Goal: Information Seeking & Learning: Learn about a topic

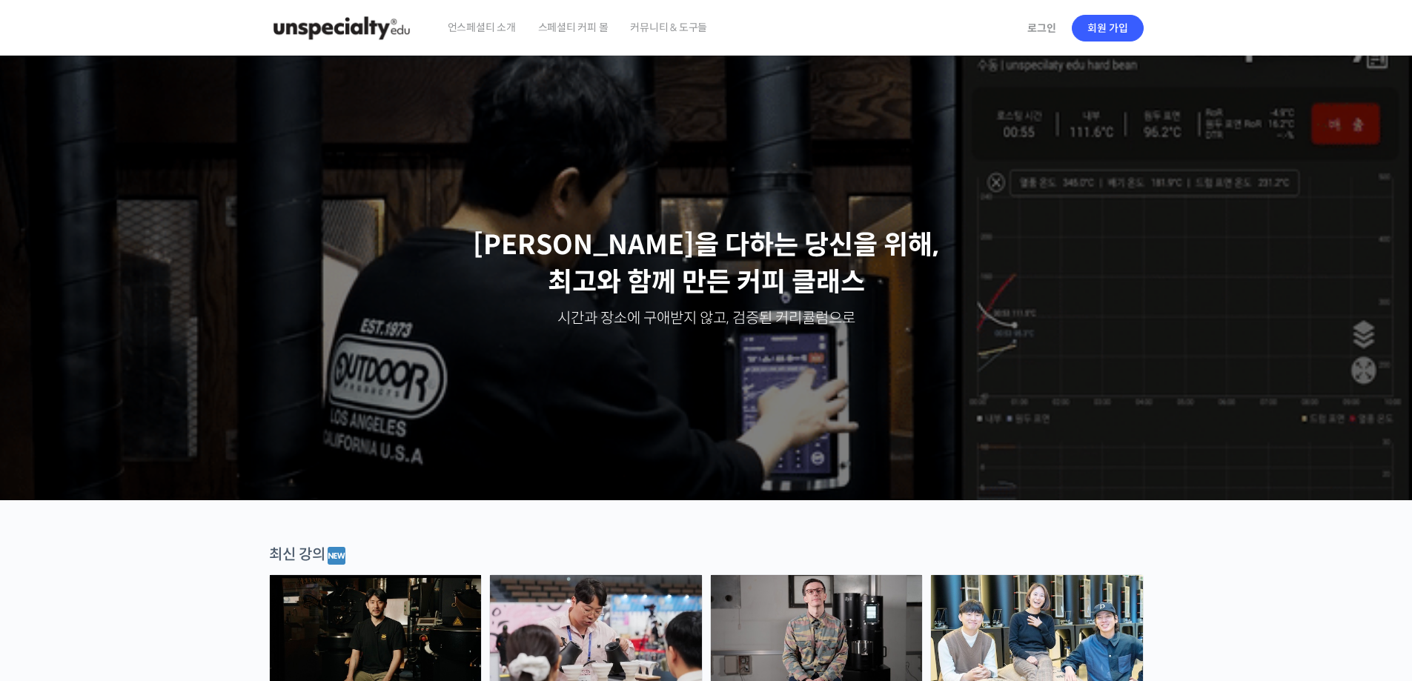
scroll to position [222, 0]
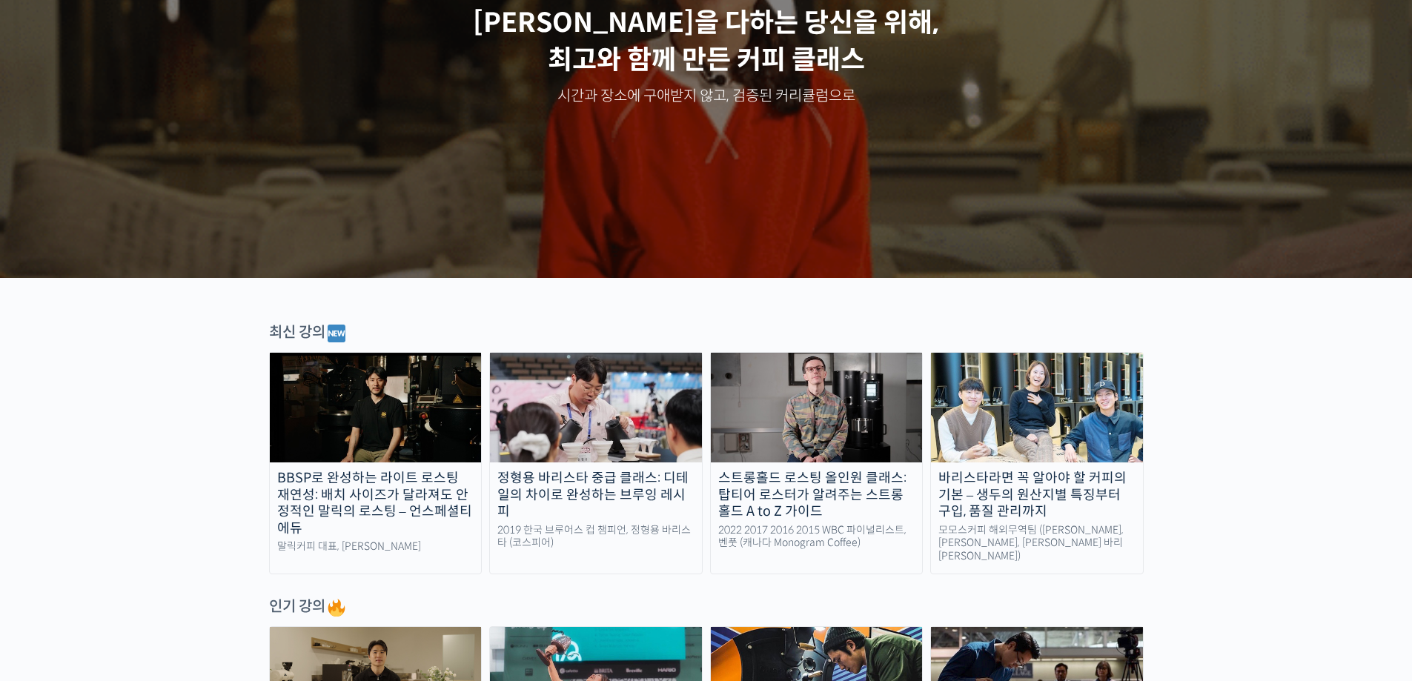
click at [568, 425] on img at bounding box center [596, 408] width 212 height 110
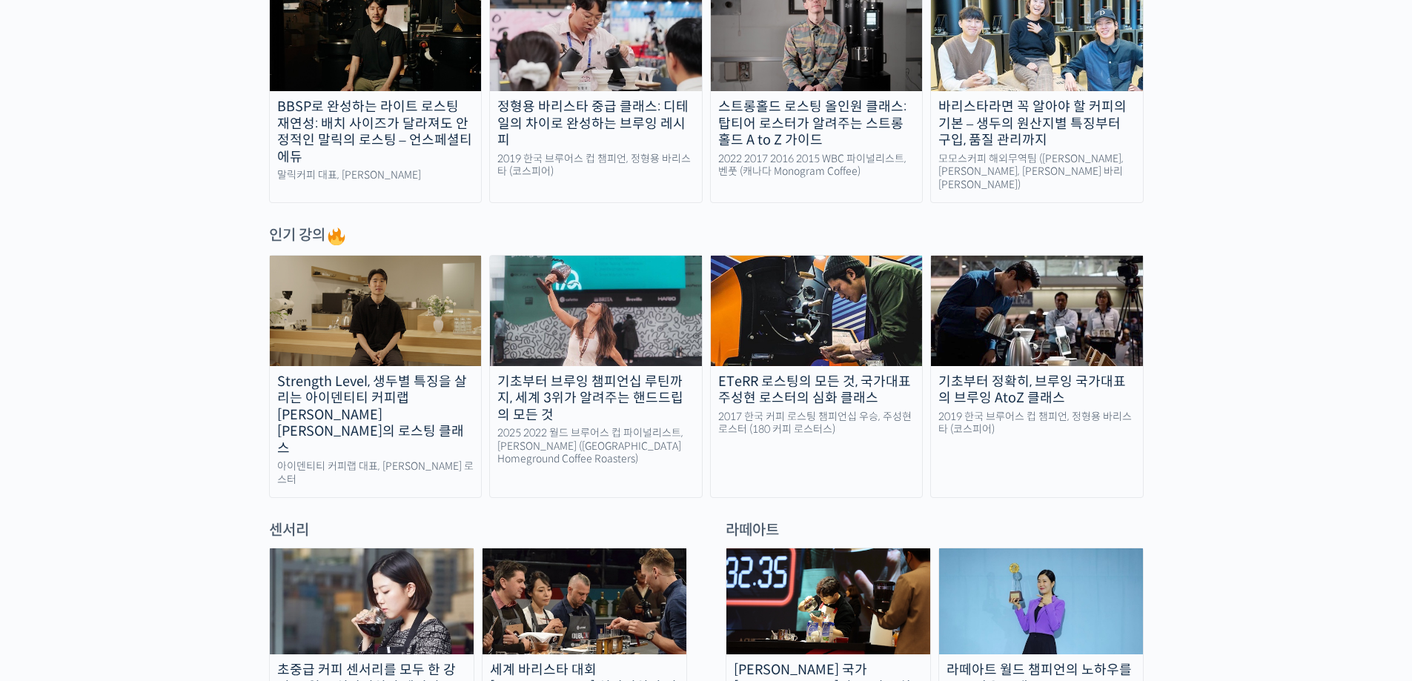
scroll to position [741, 0]
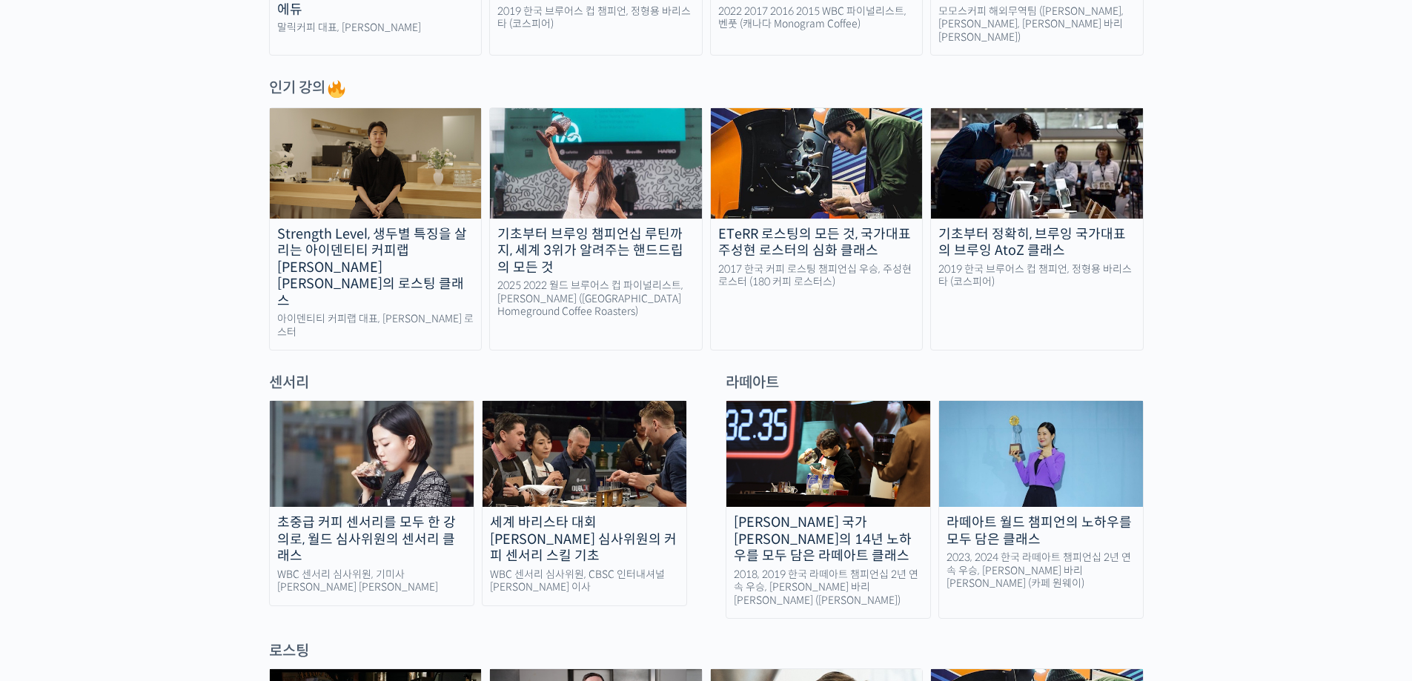
click at [783, 433] on img at bounding box center [828, 454] width 204 height 106
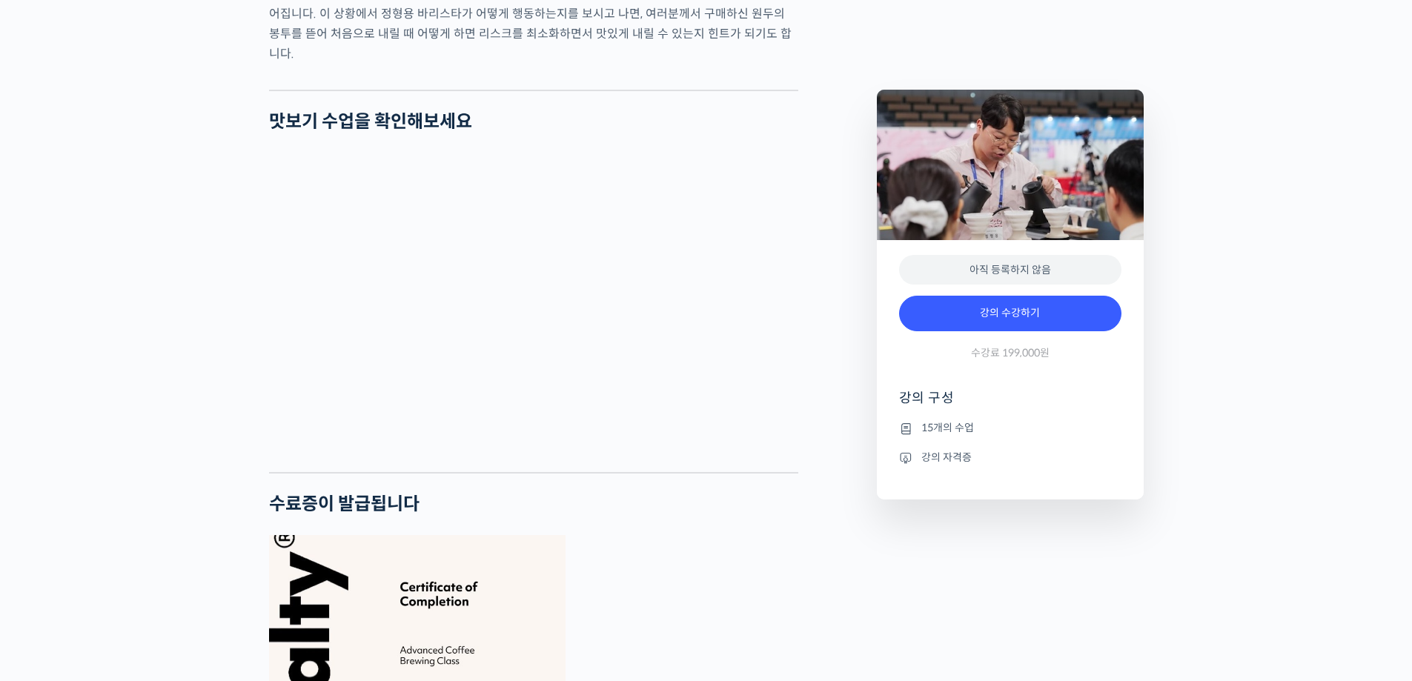
scroll to position [3415, 0]
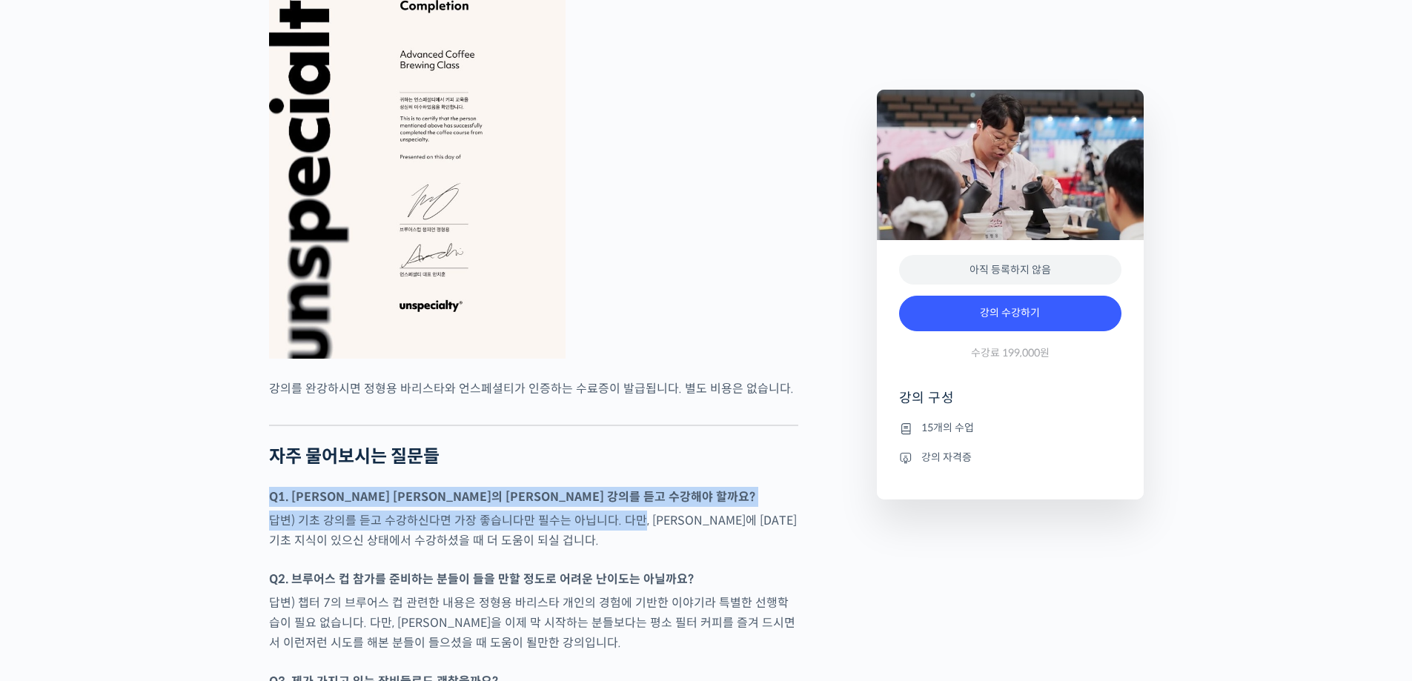
drag, startPoint x: 633, startPoint y: 556, endPoint x: 648, endPoint y: 494, distance: 63.3
click at [648, 468] on h2 "자주 물어보시는 질문들" at bounding box center [533, 456] width 529 height 21
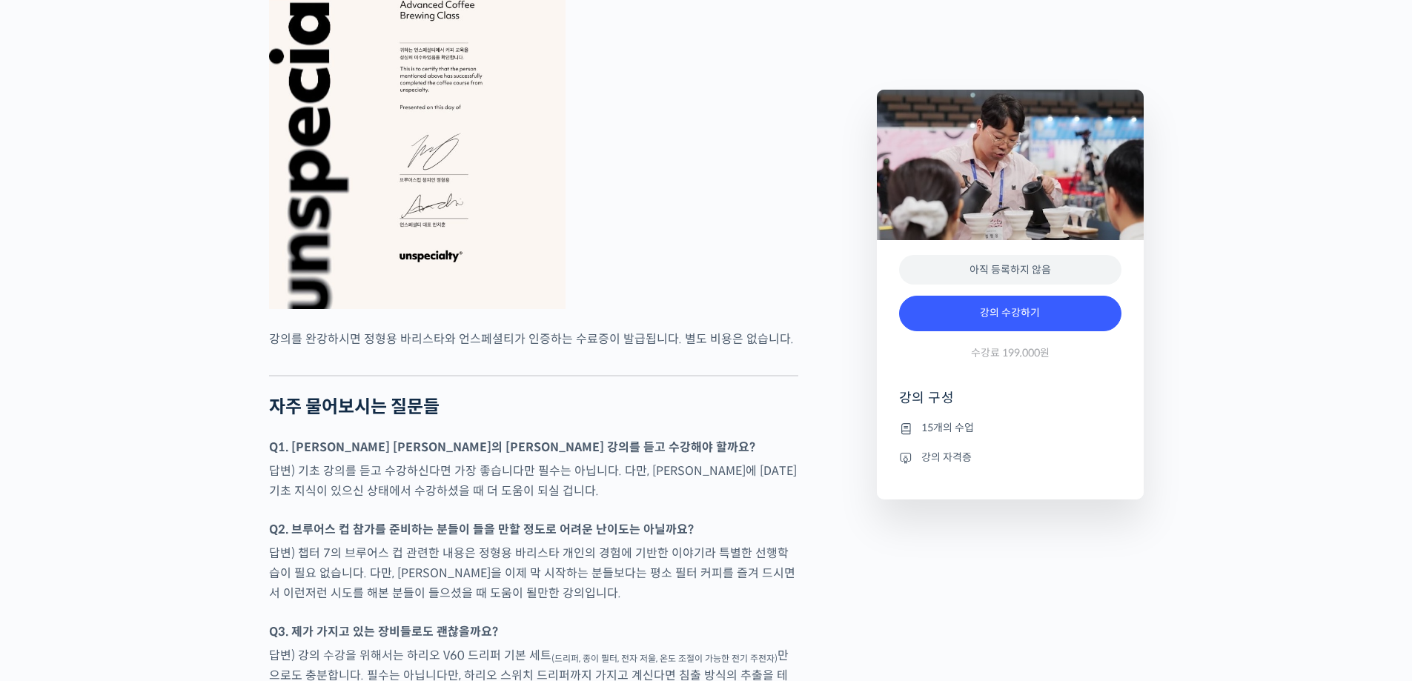
scroll to position [3489, 0]
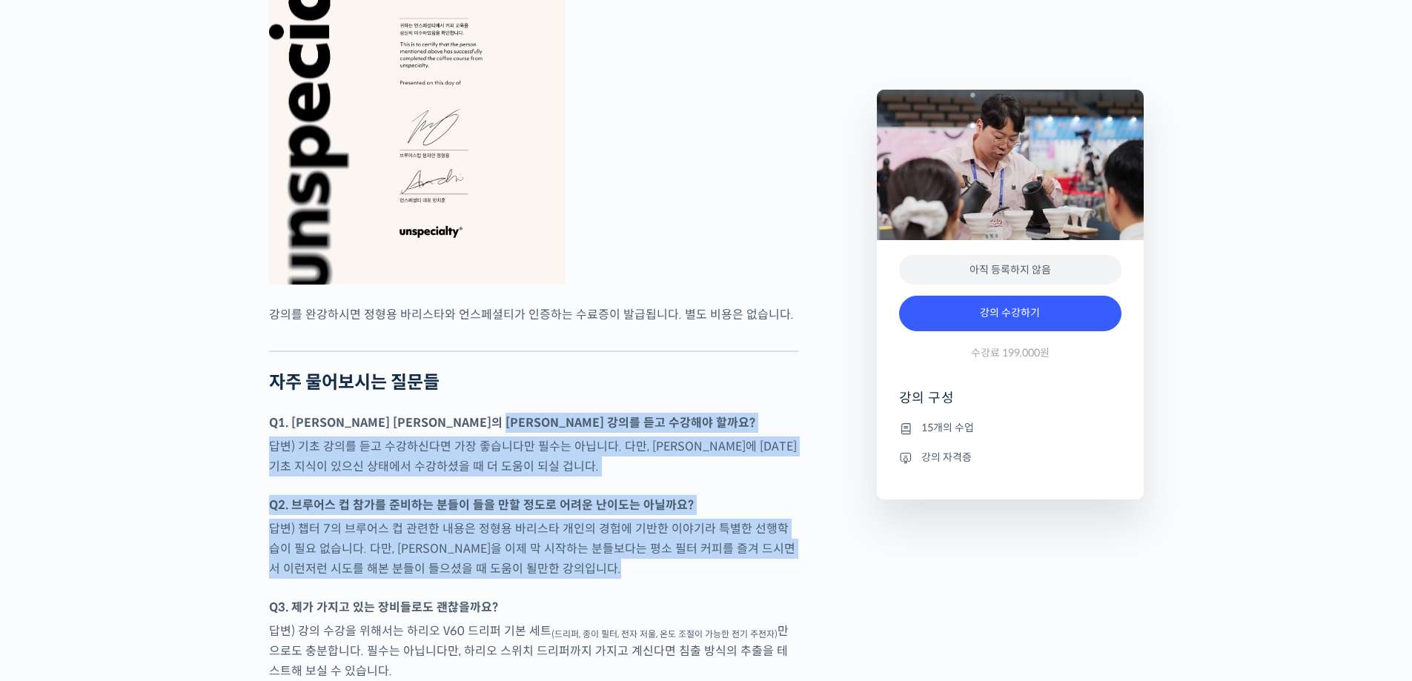
drag, startPoint x: 562, startPoint y: 568, endPoint x: 644, endPoint y: 428, distance: 161.8
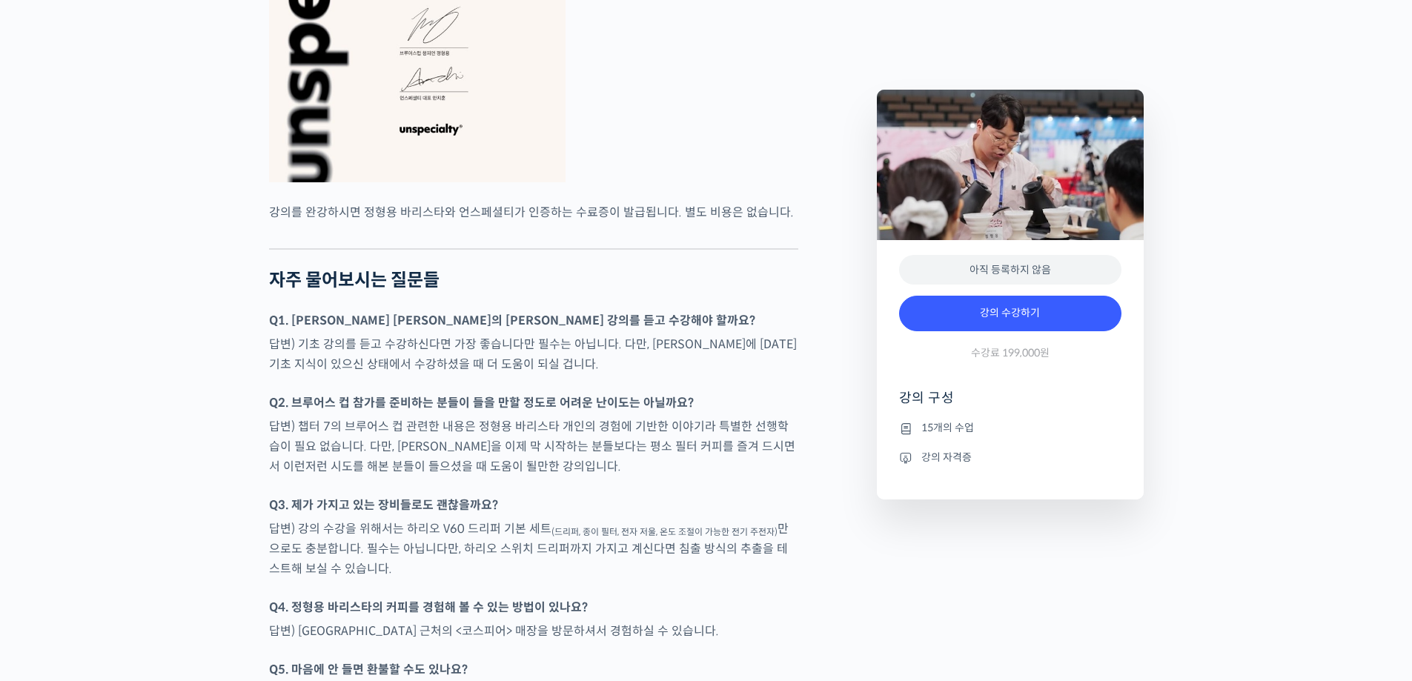
scroll to position [3785, 0]
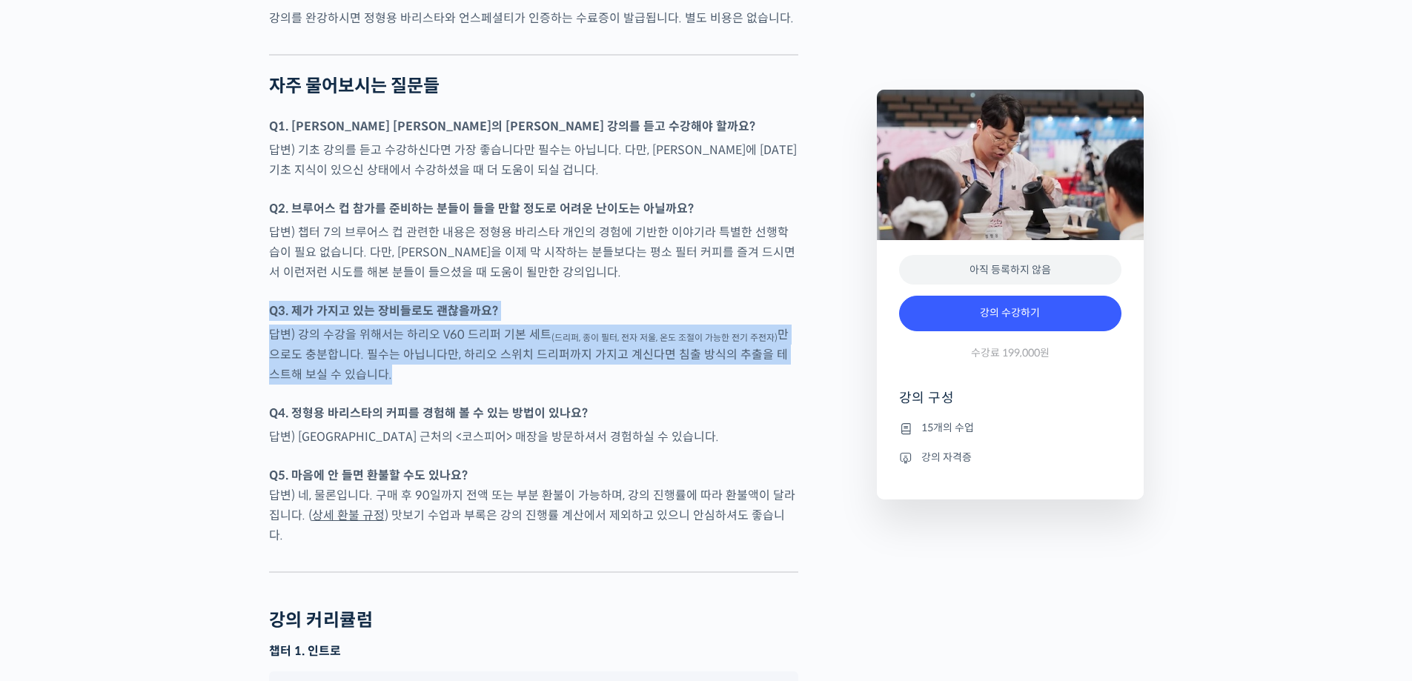
drag, startPoint x: 647, startPoint y: 425, endPoint x: 671, endPoint y: 321, distance: 106.4
click at [671, 301] on div at bounding box center [533, 293] width 529 height 15
drag, startPoint x: 671, startPoint y: 321, endPoint x: 669, endPoint y: 426, distance: 105.2
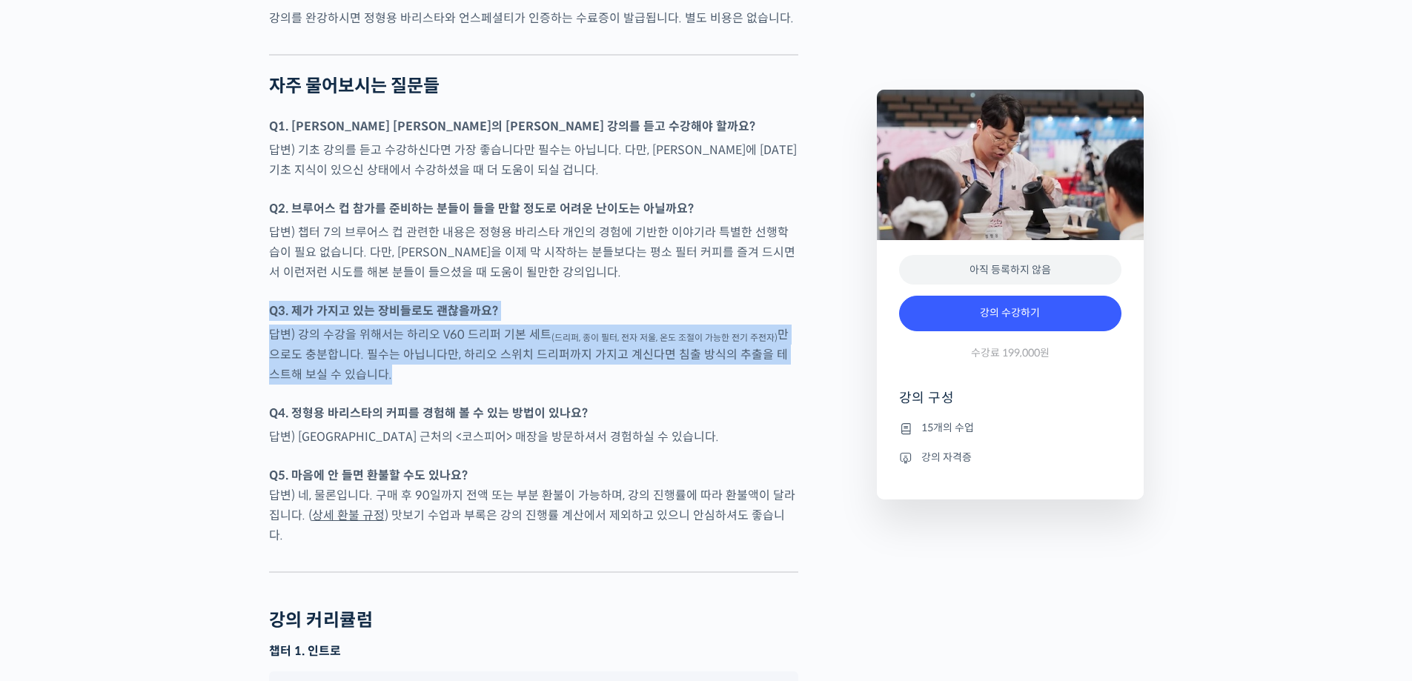
click at [669, 403] on div at bounding box center [533, 395] width 529 height 15
drag, startPoint x: 669, startPoint y: 416, endPoint x: 686, endPoint y: 302, distance: 115.4
click at [686, 282] on p "답변) 챕터 7의 브루어스 컵 관련한 내용은 정형용 바리스타 개인의 경험에 기반한 이야기라 특별한 선행학습이 필요 없습니다. 다만, [PERS…" at bounding box center [533, 252] width 529 height 60
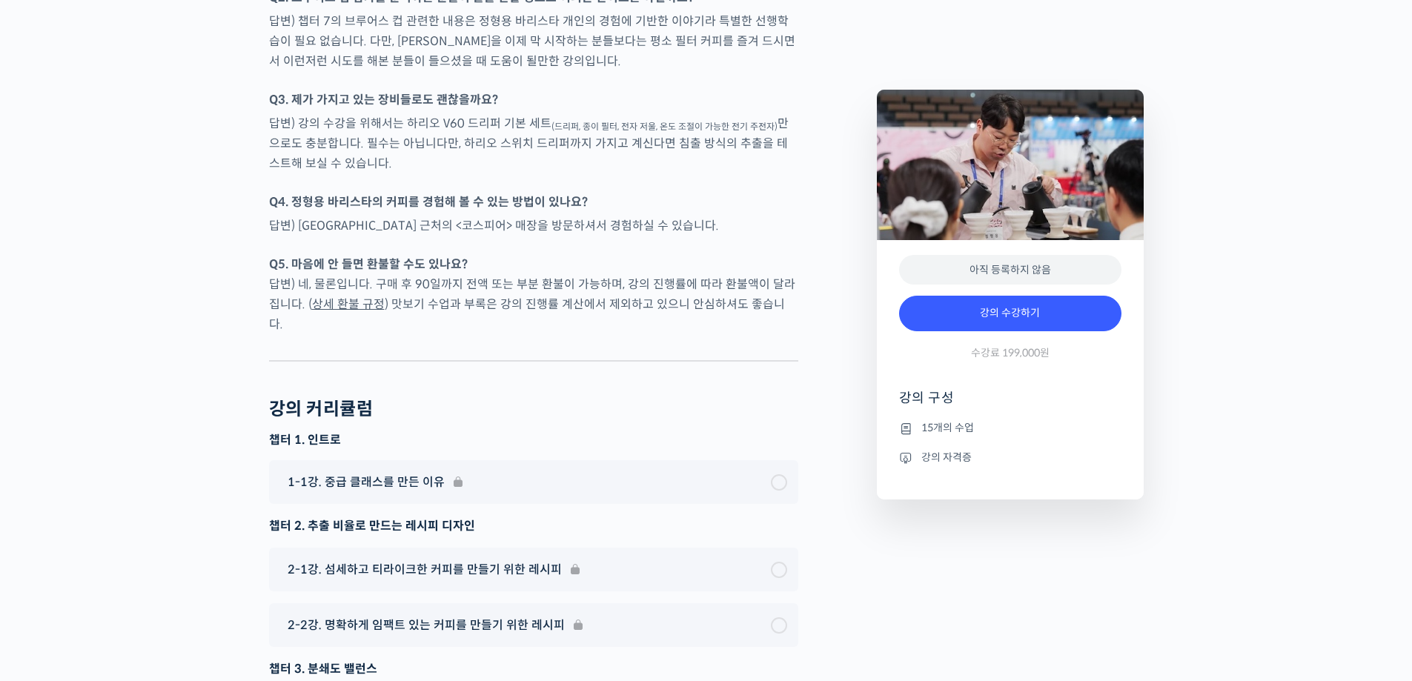
scroll to position [4082, 0]
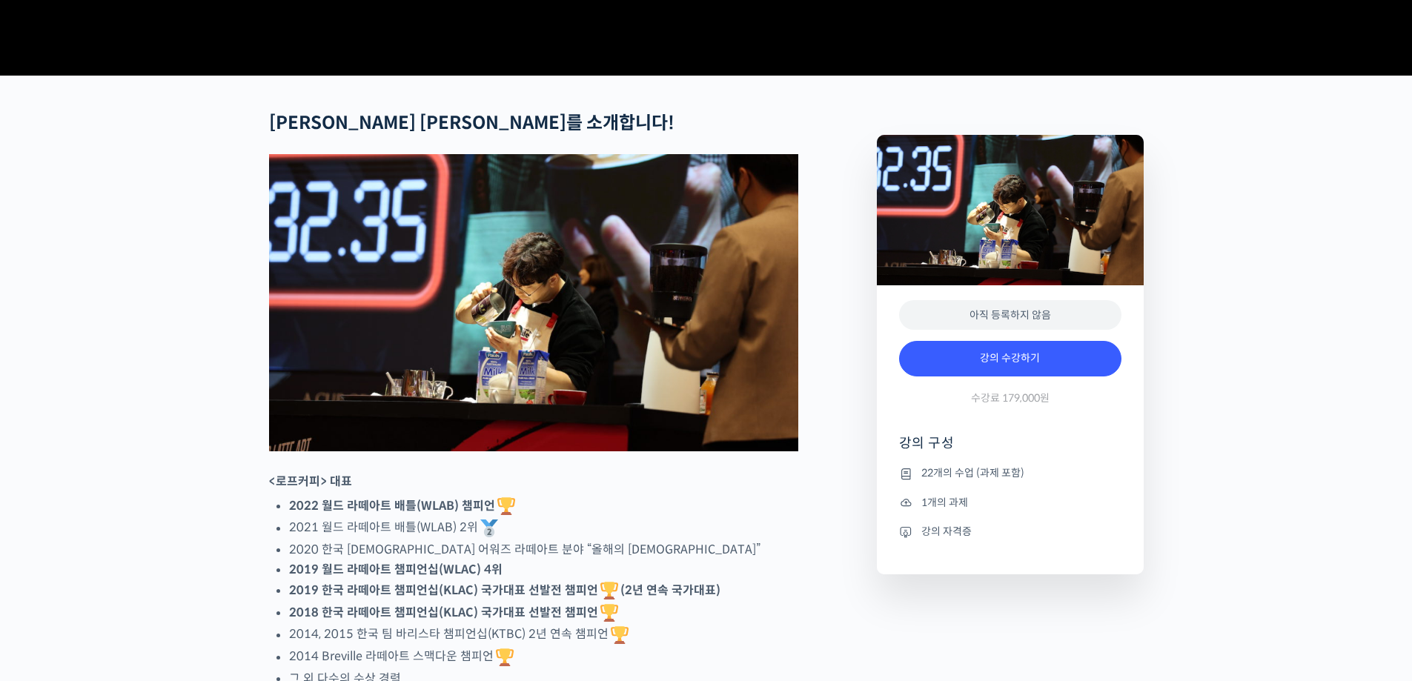
scroll to position [667, 0]
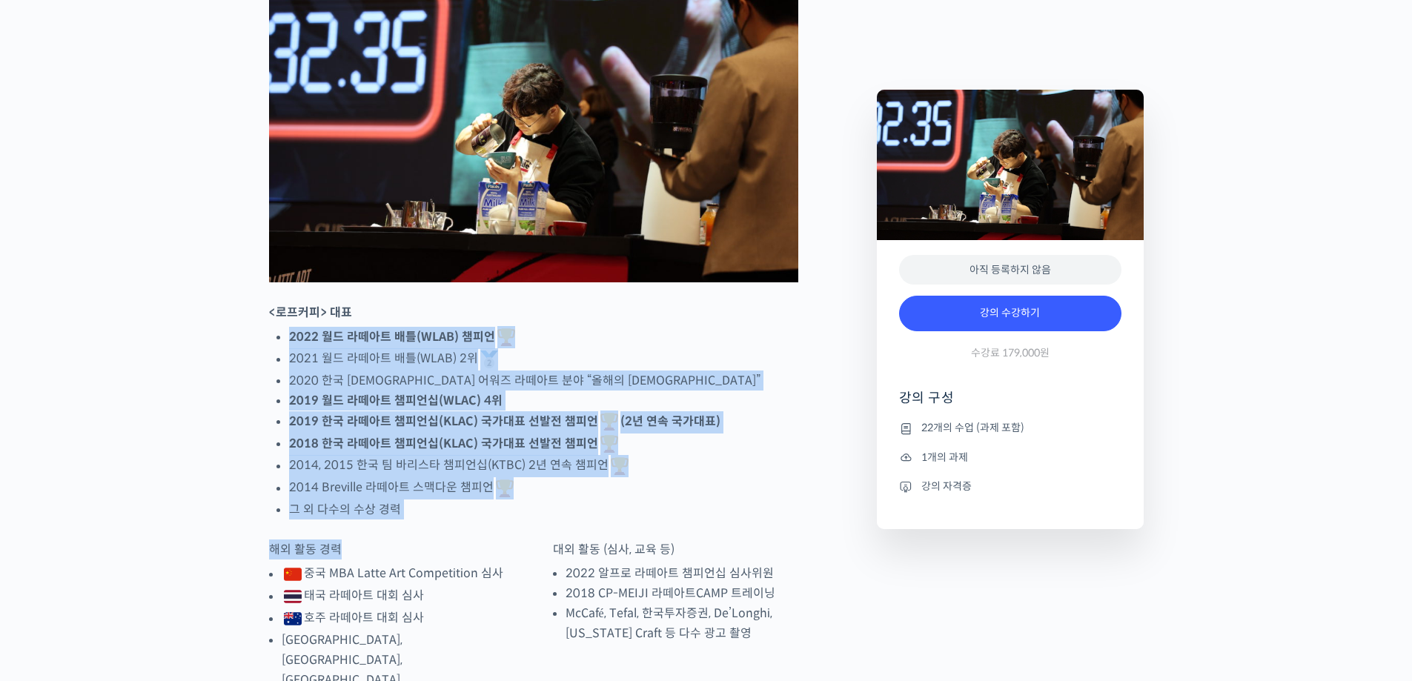
drag, startPoint x: 449, startPoint y: 577, endPoint x: 531, endPoint y: 359, distance: 233.3
click at [531, 322] on p "<로프커피> 대표" at bounding box center [533, 312] width 529 height 20
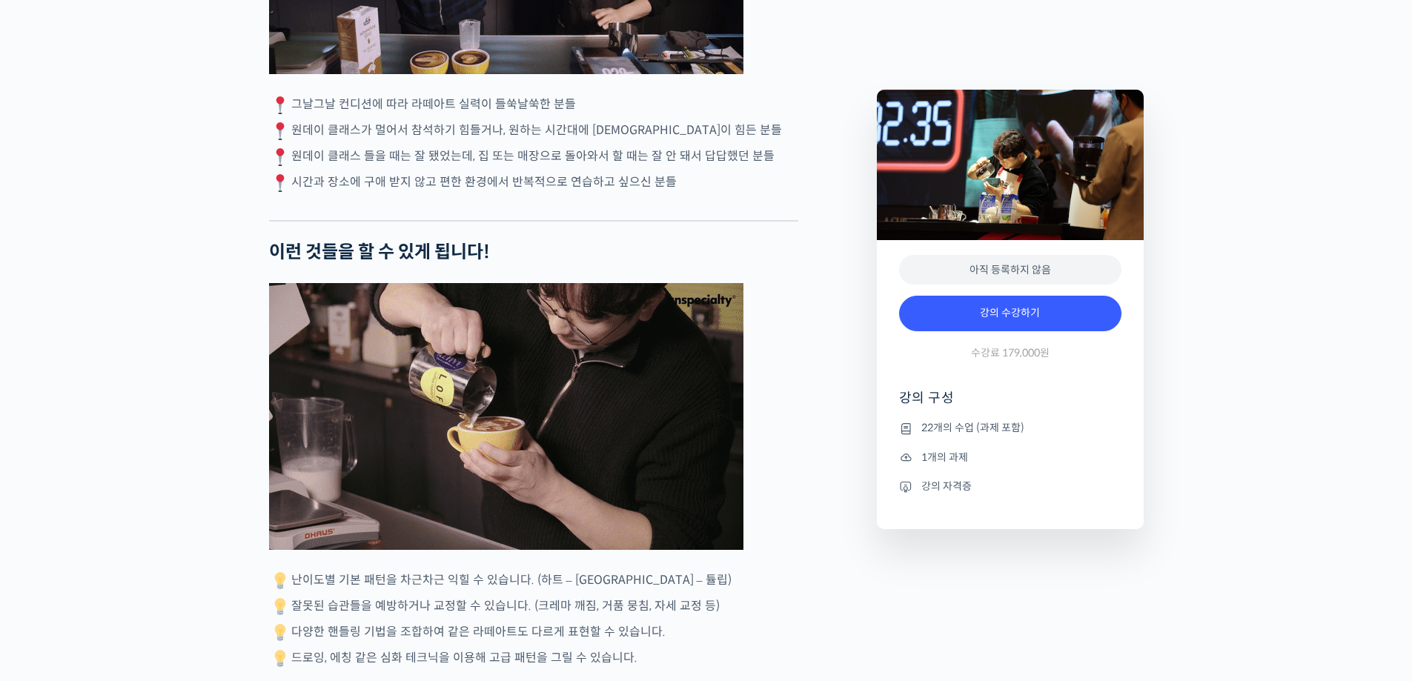
scroll to position [3335, 0]
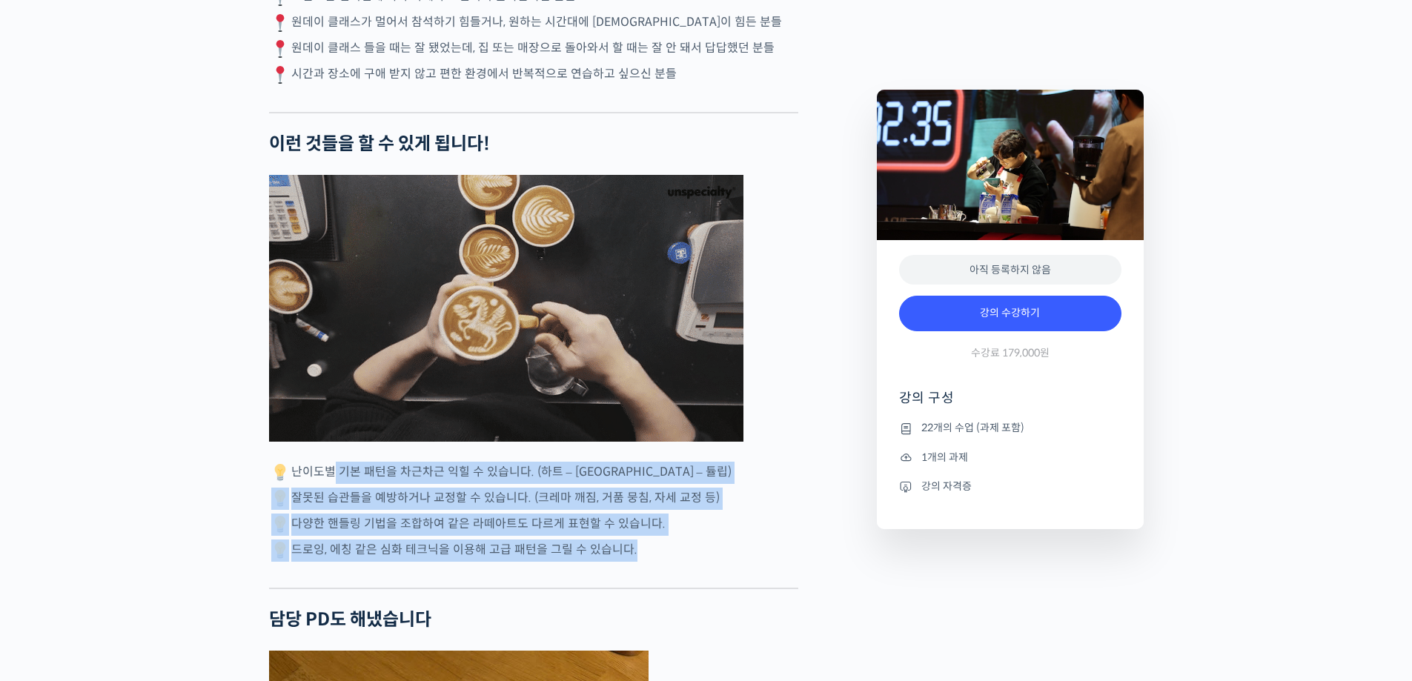
drag, startPoint x: 579, startPoint y: 433, endPoint x: 325, endPoint y: 372, distance: 261.4
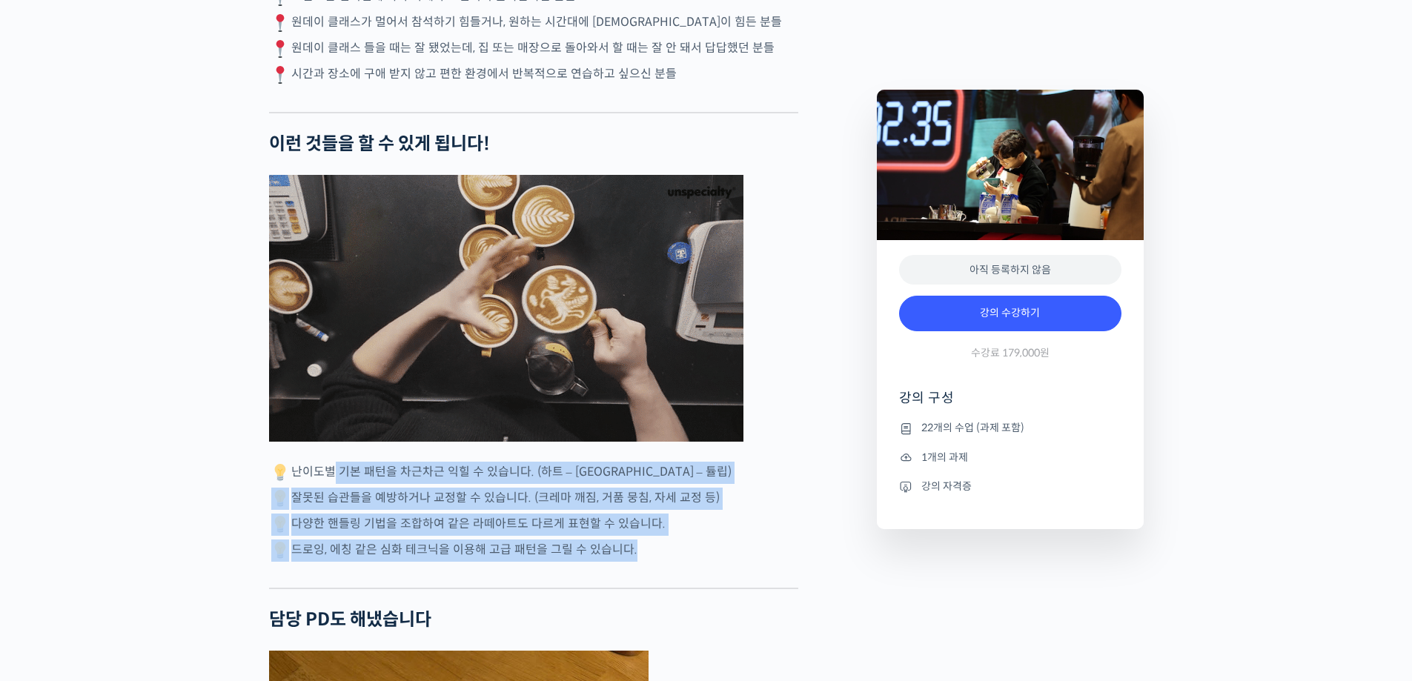
click at [325, 462] on p "난이도별 기본 패턴을 차근차근 익힐 수 있습니다. (하트 – 로제타 – 튤립)" at bounding box center [533, 473] width 529 height 22
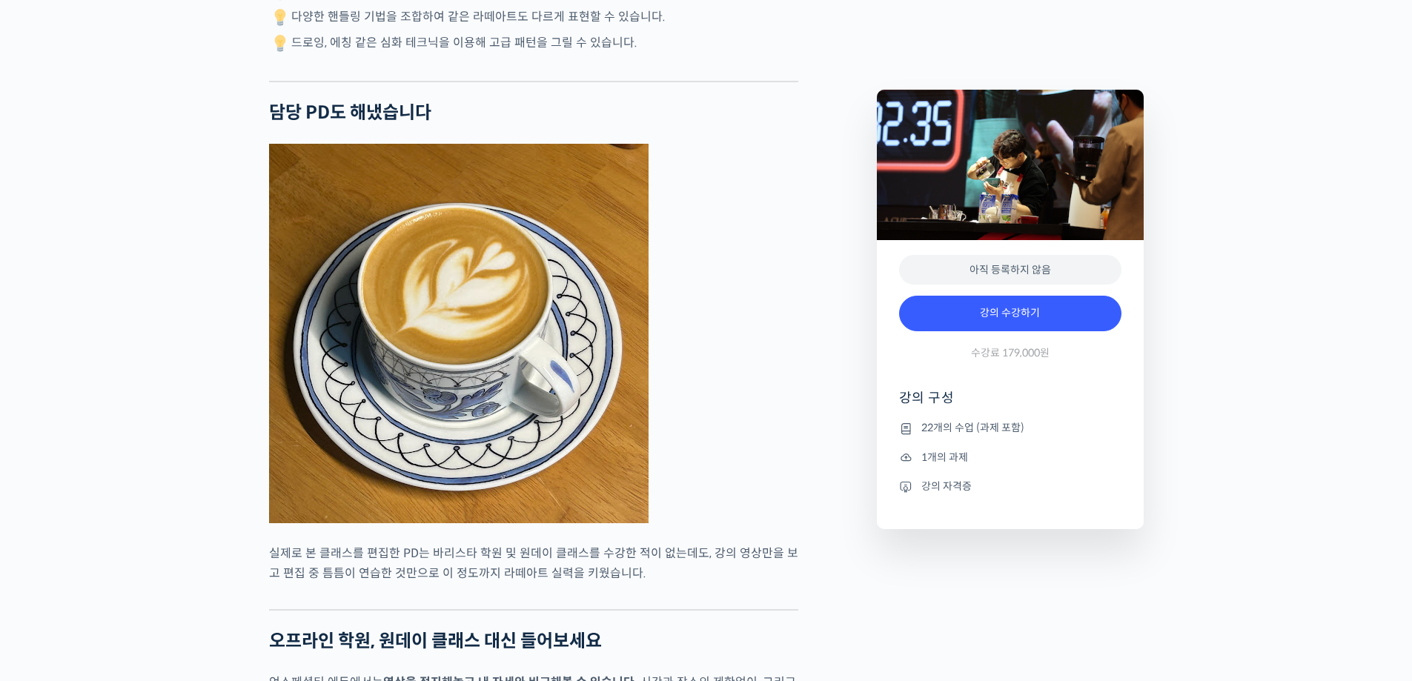
scroll to position [3854, 0]
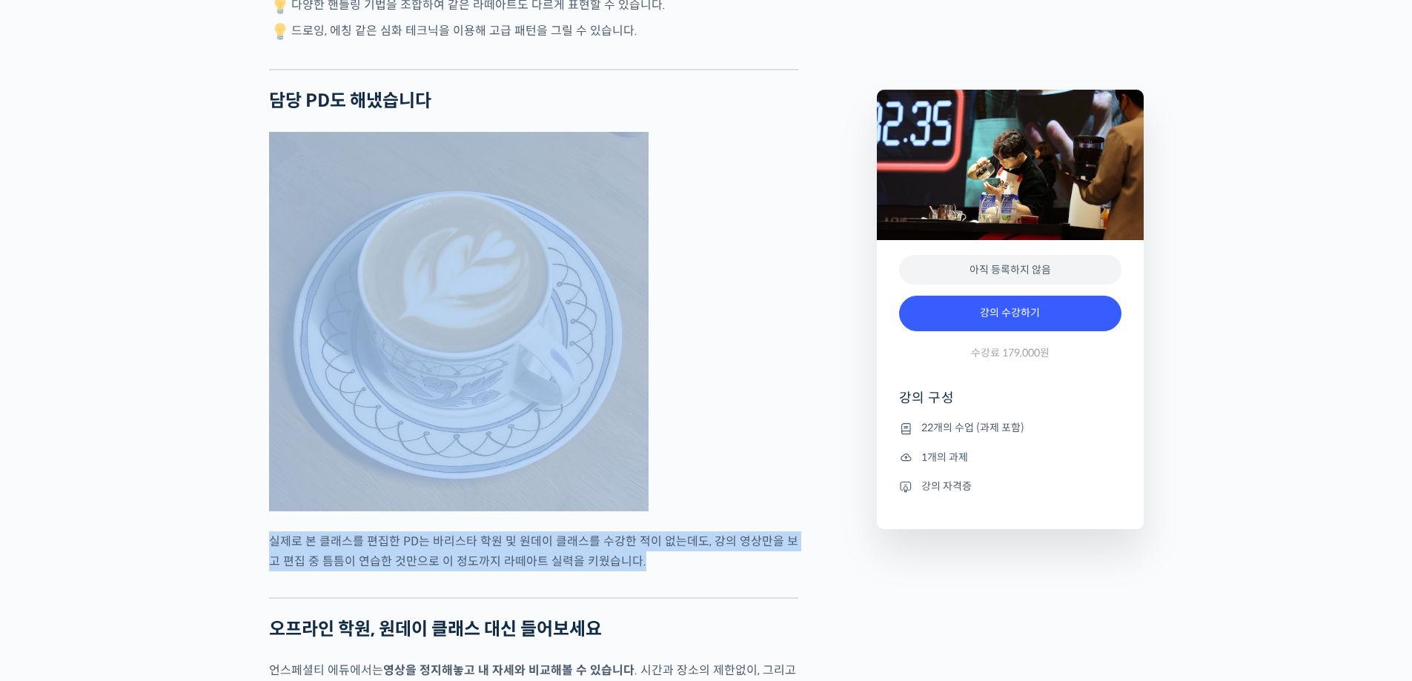
drag, startPoint x: 728, startPoint y: 470, endPoint x: 737, endPoint y: 408, distance: 63.0
click at [737, 408] on div "최원재 바리스타를 소개합니다! <로프커피> 대표 2022 월드 라떼아트 배틀(WLAB) 챔피언 2021 월드 라떼아트 배틀(WLAB) 2위 2…" at bounding box center [533, 255] width 529 height 6997
click at [737, 408] on figure at bounding box center [533, 321] width 529 height 379
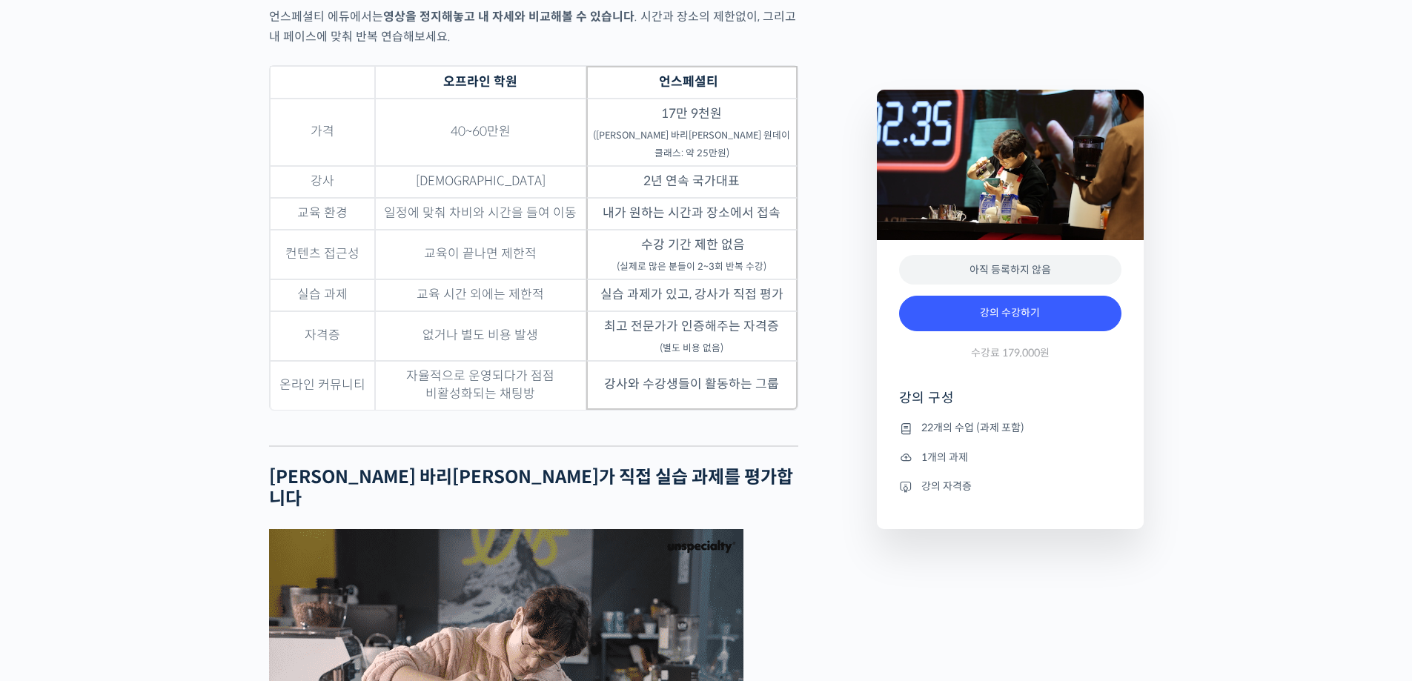
scroll to position [4743, 0]
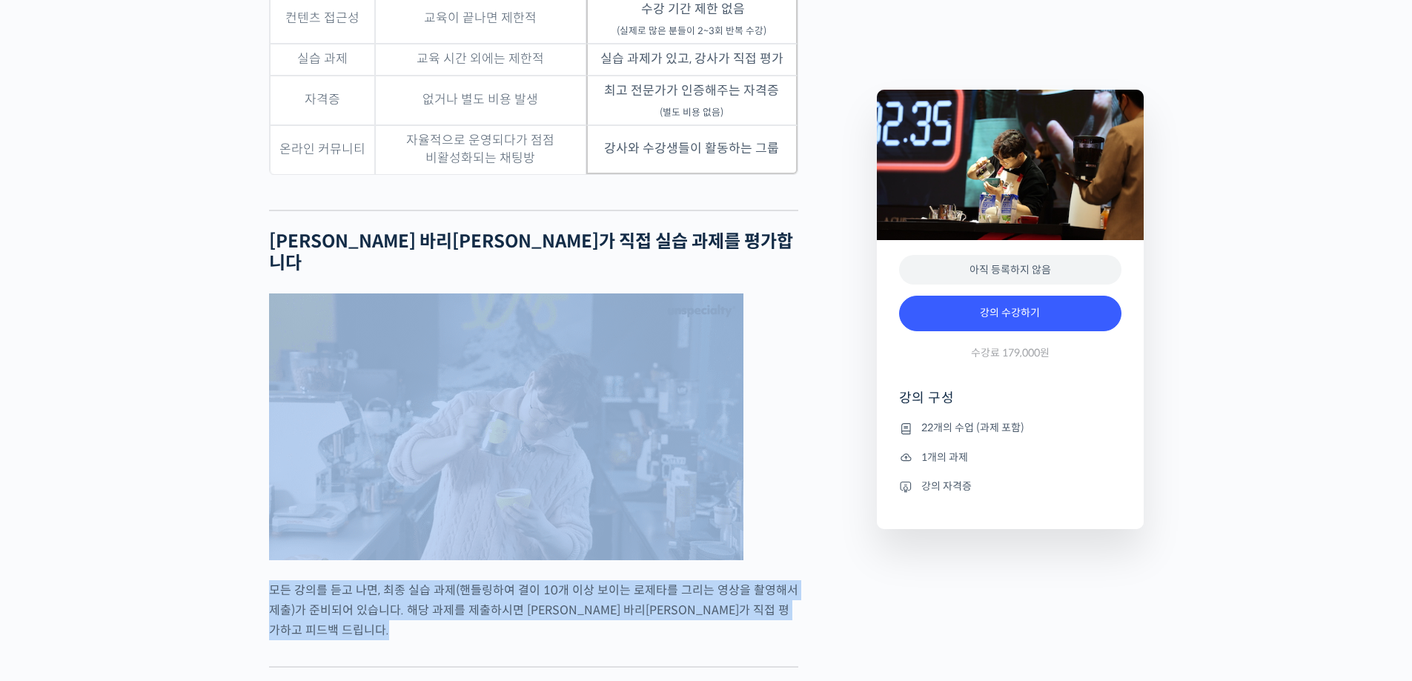
drag, startPoint x: 761, startPoint y: 488, endPoint x: 763, endPoint y: 406, distance: 81.5
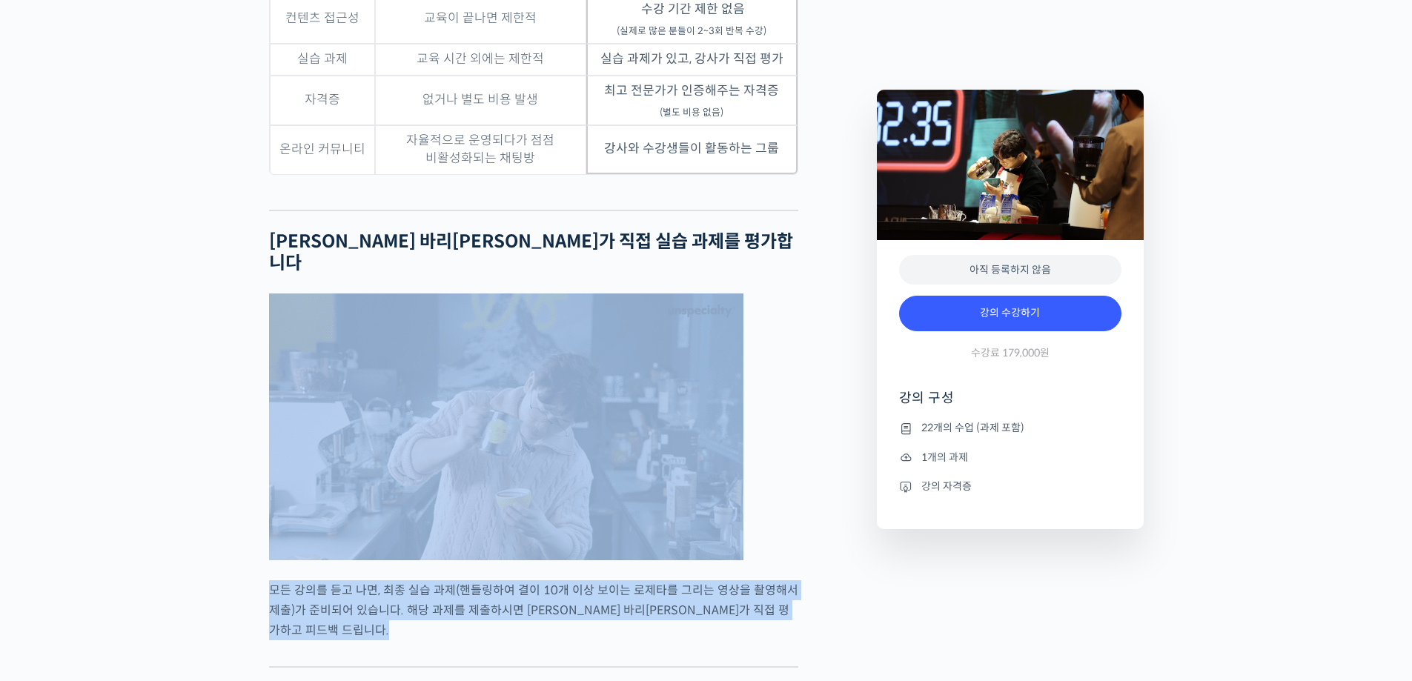
click at [763, 406] on figure at bounding box center [533, 426] width 529 height 267
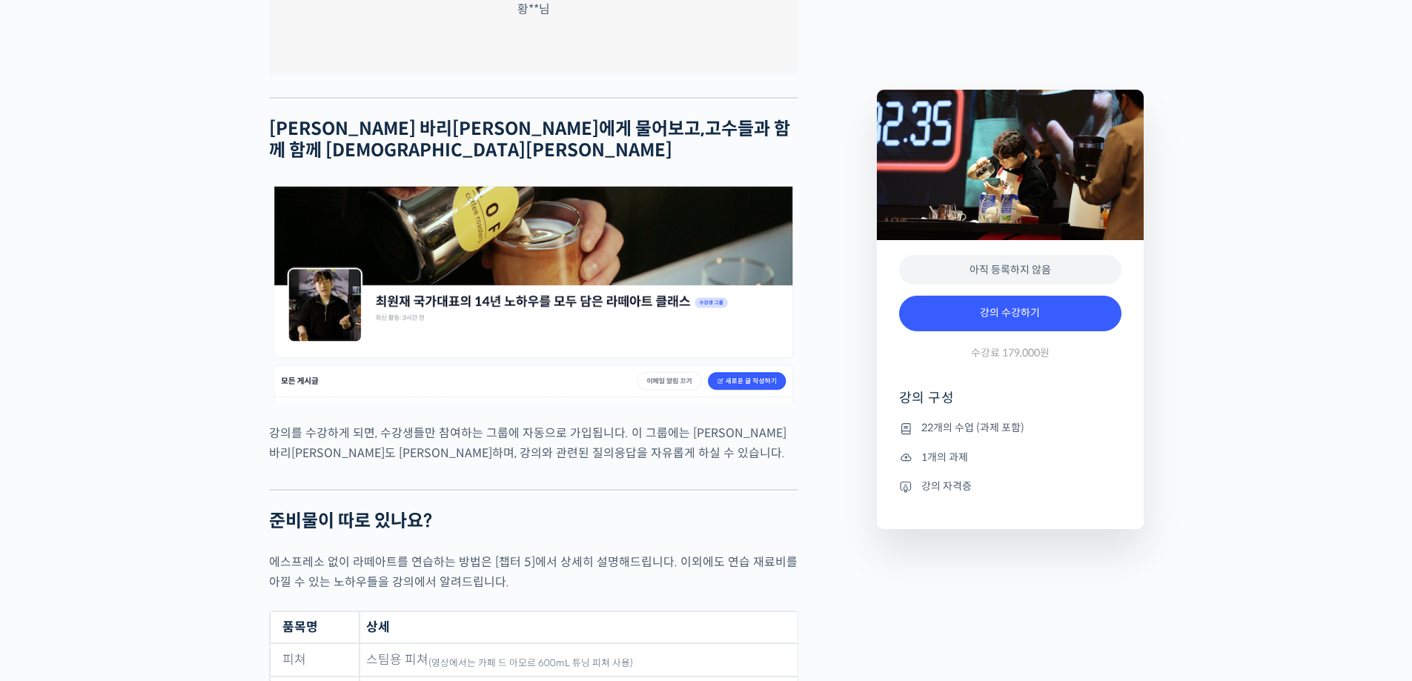
scroll to position [6522, 0]
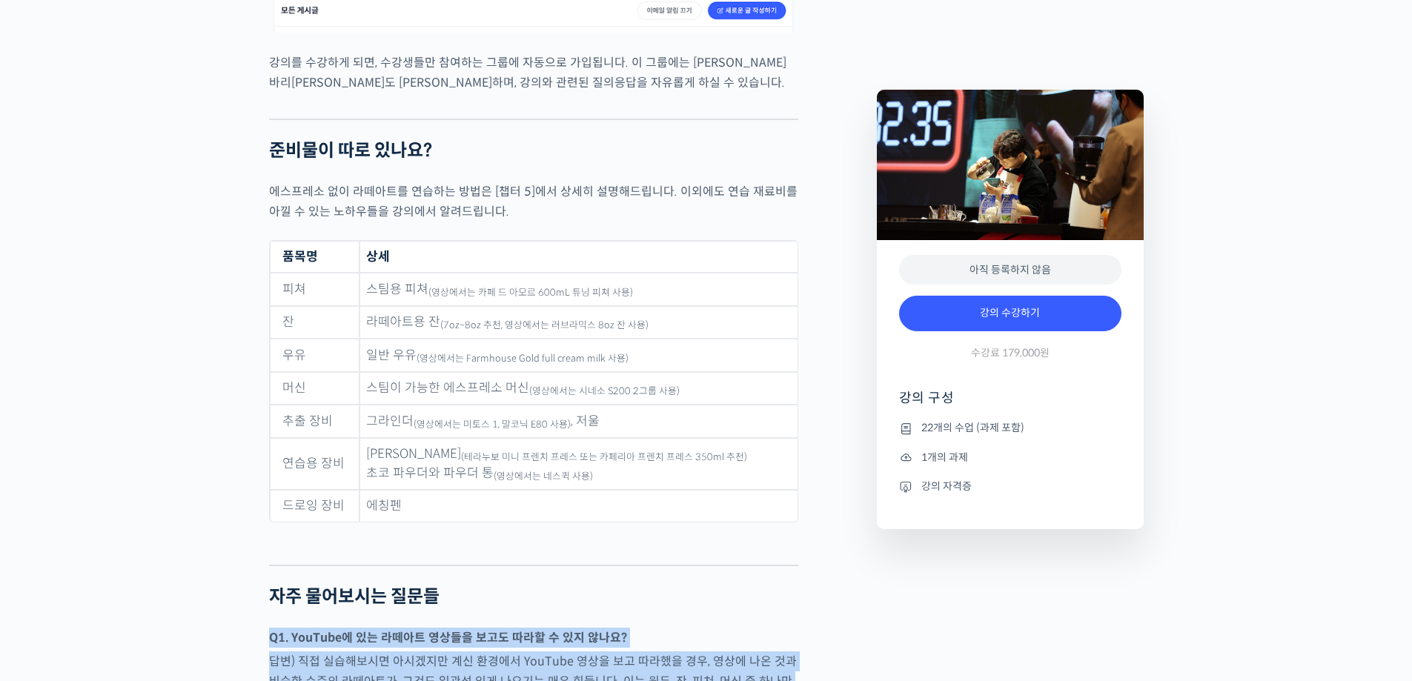
drag, startPoint x: 557, startPoint y: 545, endPoint x: 671, endPoint y: 397, distance: 186.0
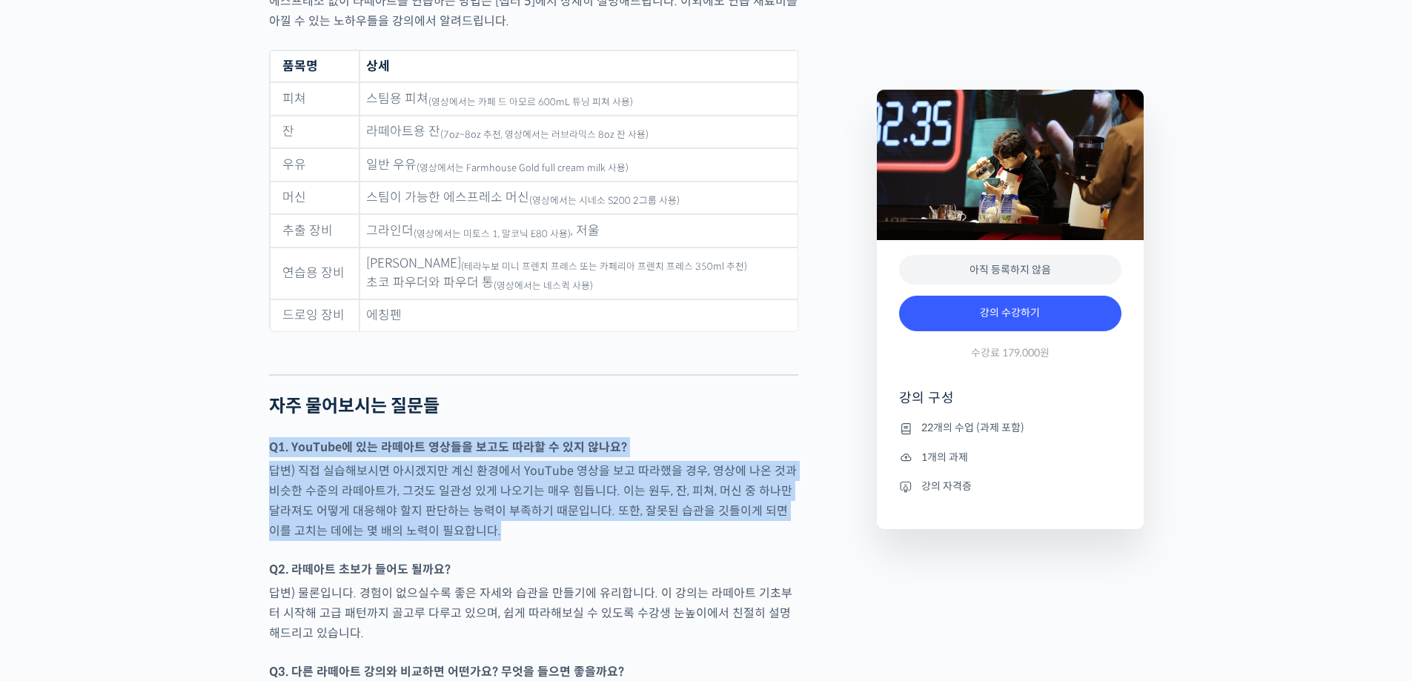
scroll to position [6892, 0]
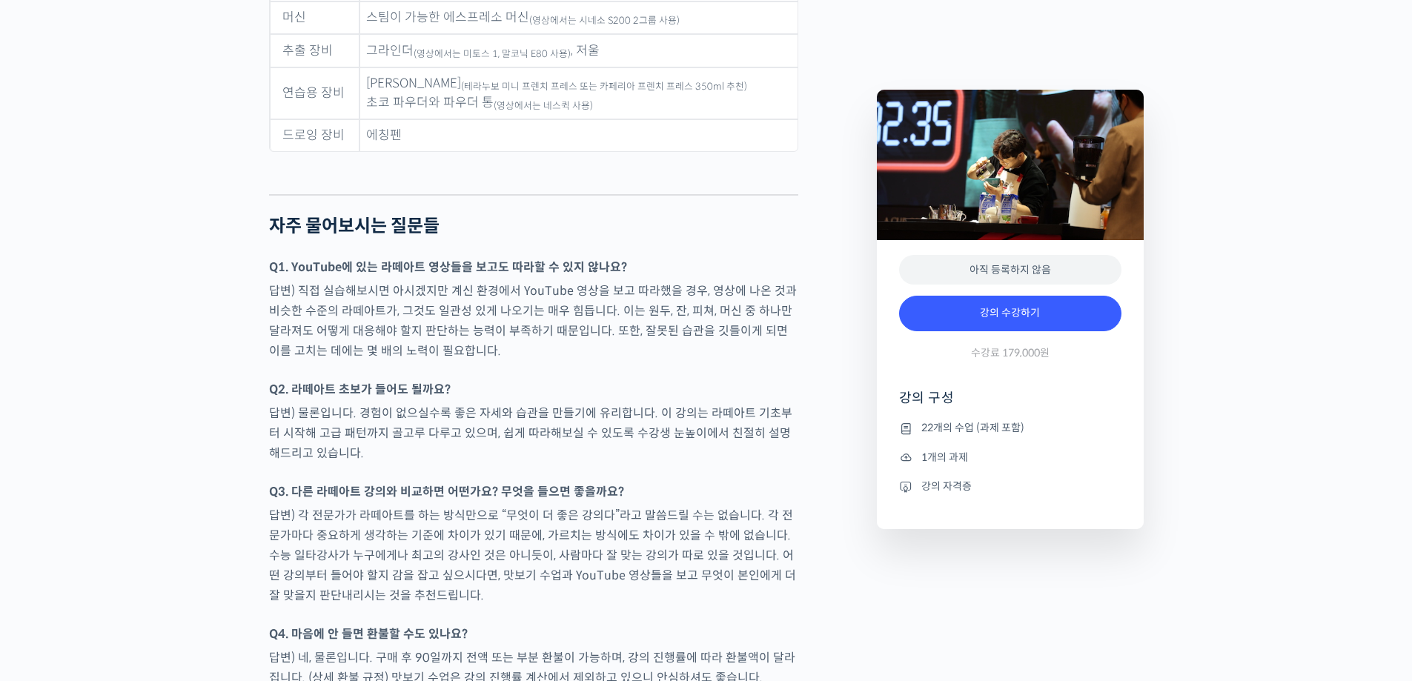
click at [679, 505] on p "답변) 각 전문가가 라떼아트를 하는 방식만으로 “무엇이 더 좋은 강의다”라고 말씀드릴 수는 없습니다. 각 전문가마다 중요하게 생각하는 기준에 …" at bounding box center [533, 555] width 529 height 100
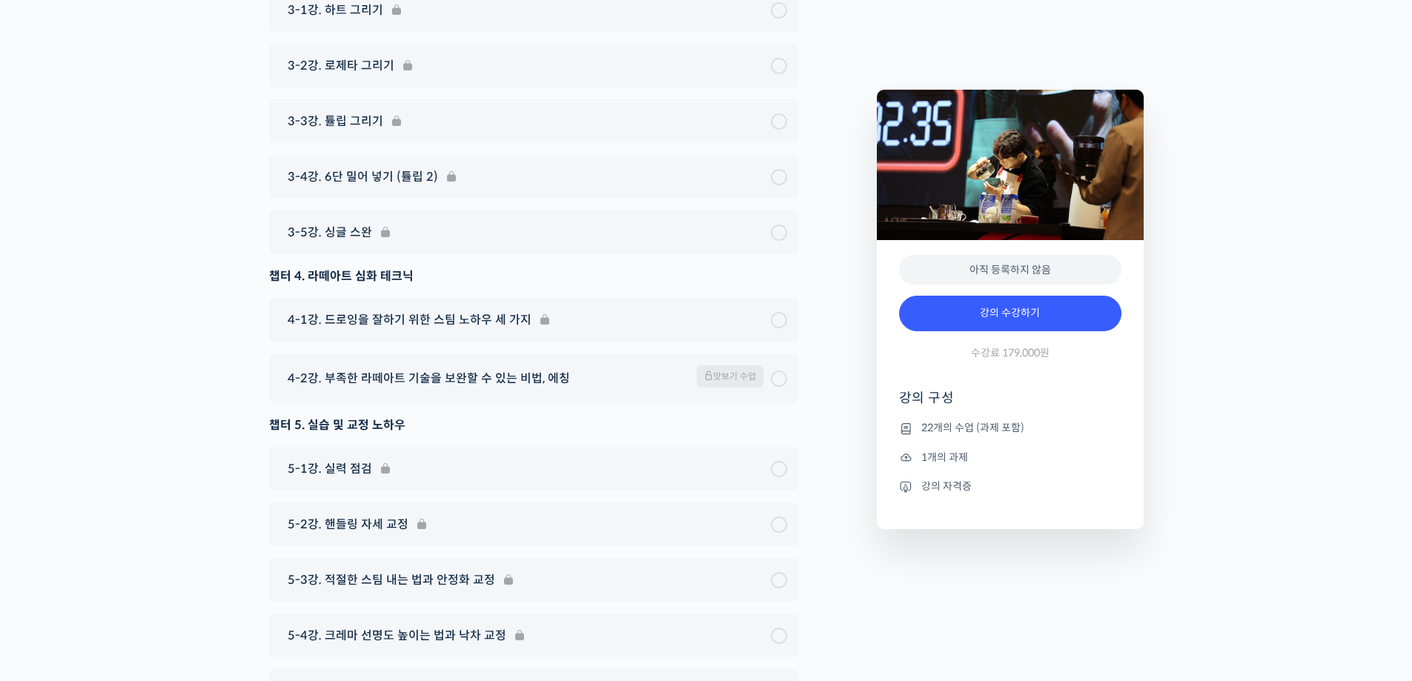
scroll to position [8442, 0]
